Goal: Find specific page/section: Find specific page/section

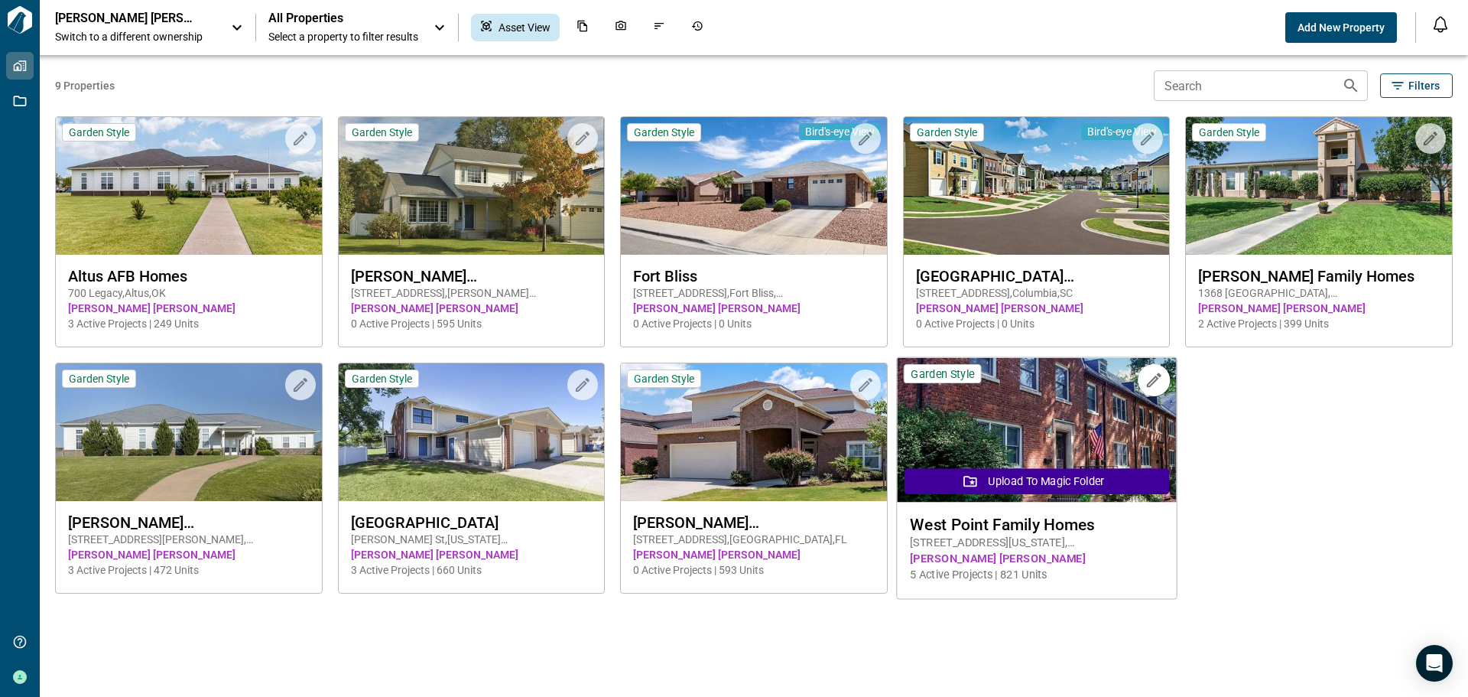
click at [1041, 441] on img at bounding box center [1036, 430] width 279 height 145
